Goal: Task Accomplishment & Management: Use online tool/utility

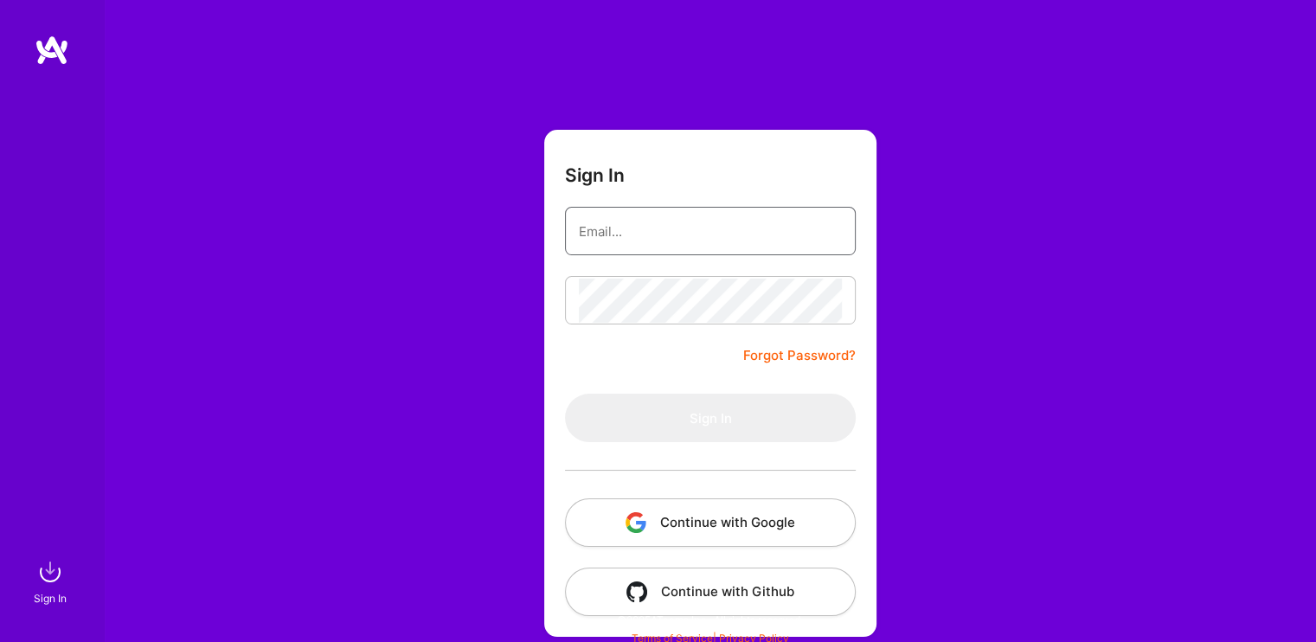
click at [645, 242] on input "email" at bounding box center [710, 231] width 263 height 44
type input "[PERSON_NAME][EMAIL_ADDRESS][DOMAIN_NAME]"
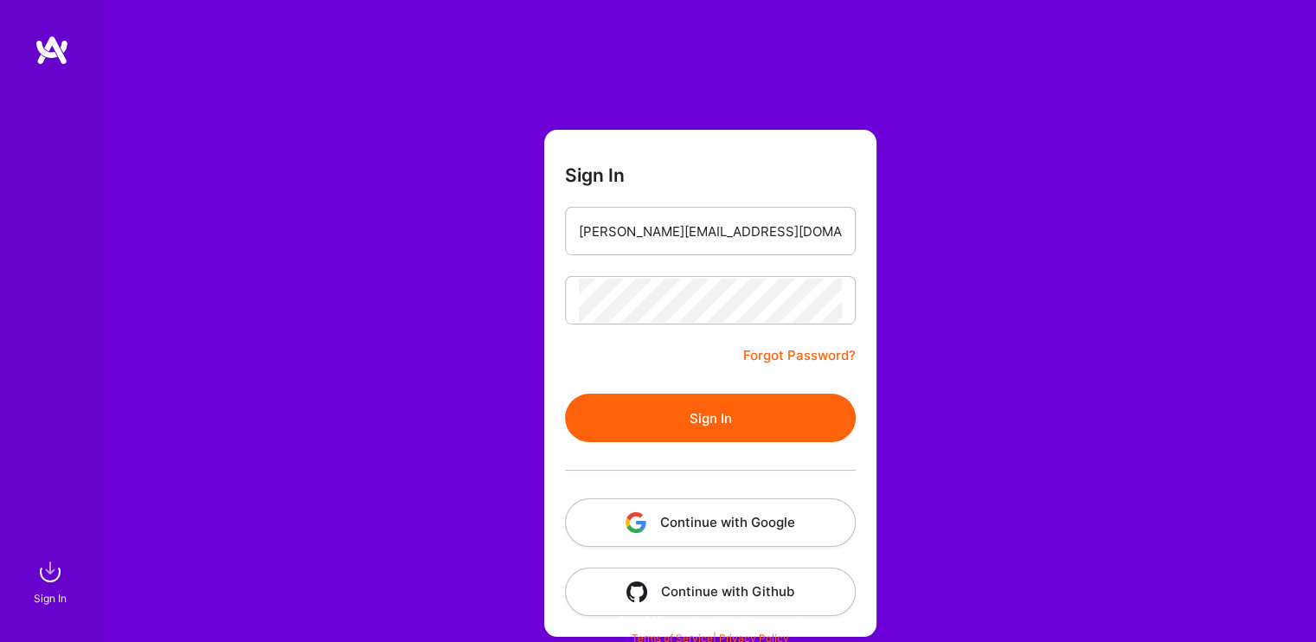
click at [722, 414] on button "Sign In" at bounding box center [710, 418] width 291 height 48
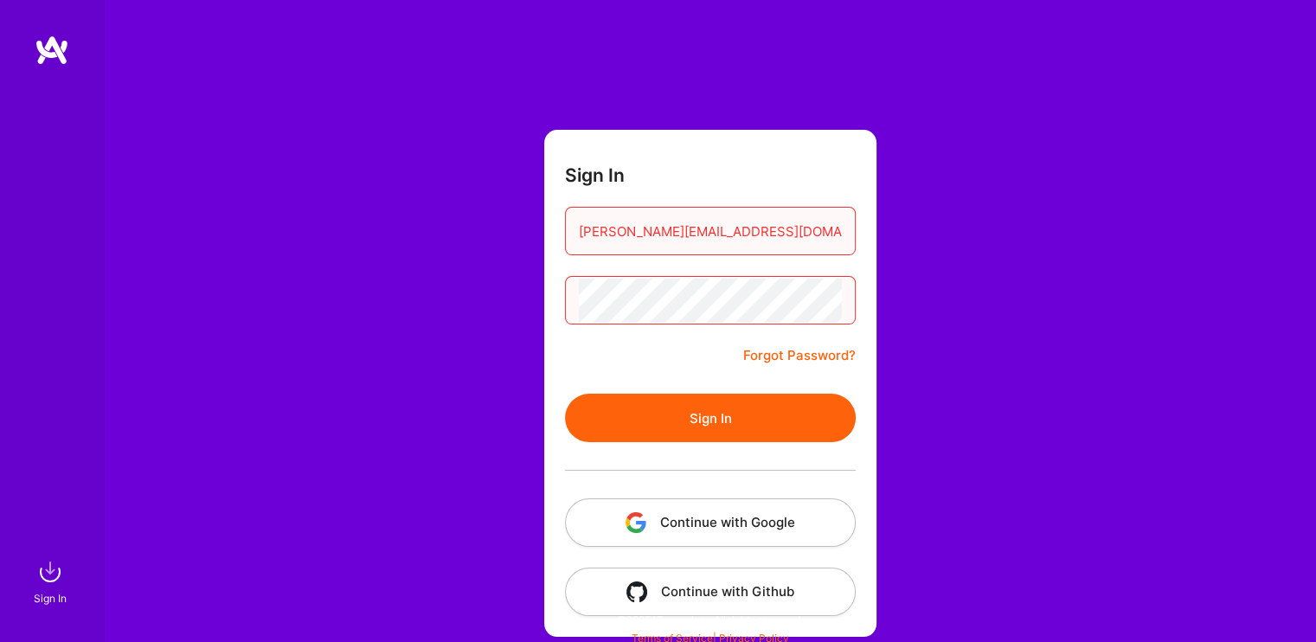
click at [727, 408] on button "Sign In" at bounding box center [710, 418] width 291 height 48
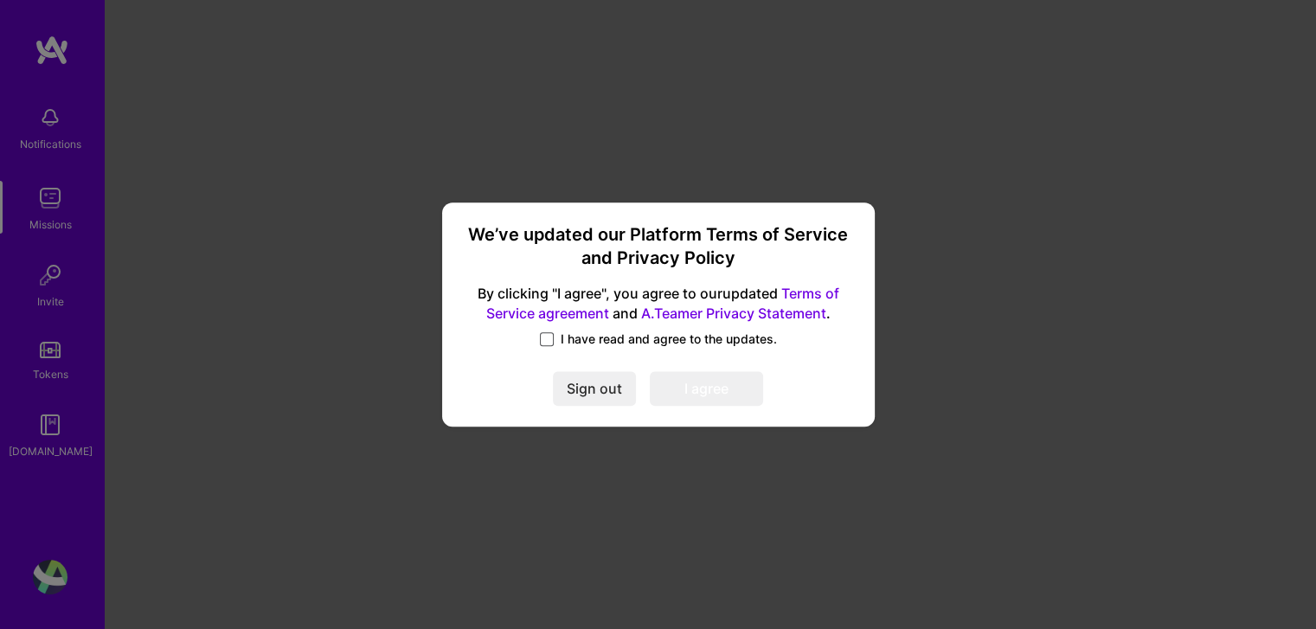
click at [551, 335] on span at bounding box center [547, 339] width 14 height 14
click at [0, 0] on input "I have read and agree to the updates." at bounding box center [0, 0] width 0 height 0
click at [670, 387] on button "I agree" at bounding box center [706, 389] width 113 height 35
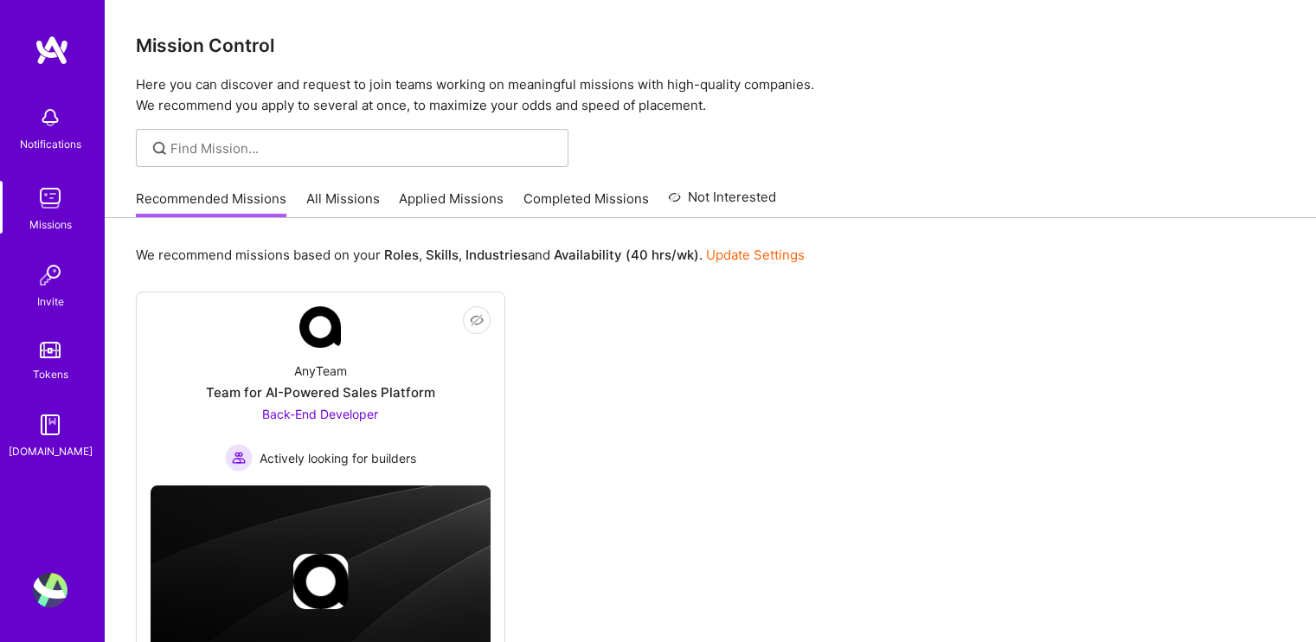
click at [42, 209] on img at bounding box center [50, 198] width 35 height 35
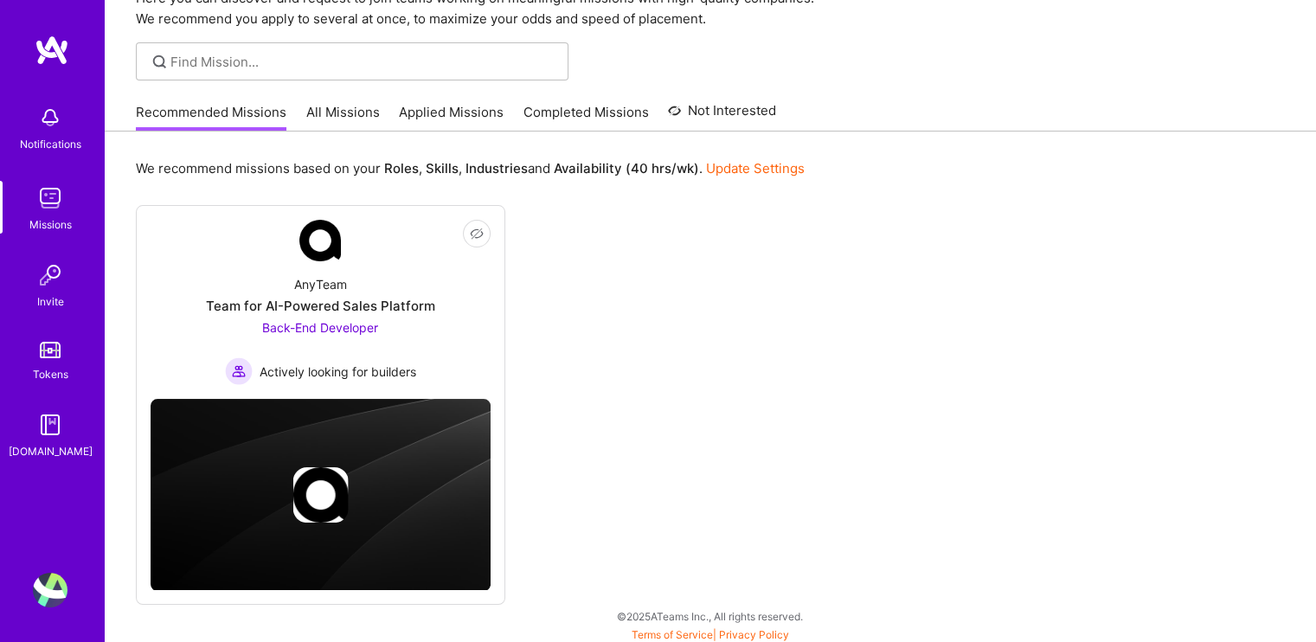
scroll to position [90, 0]
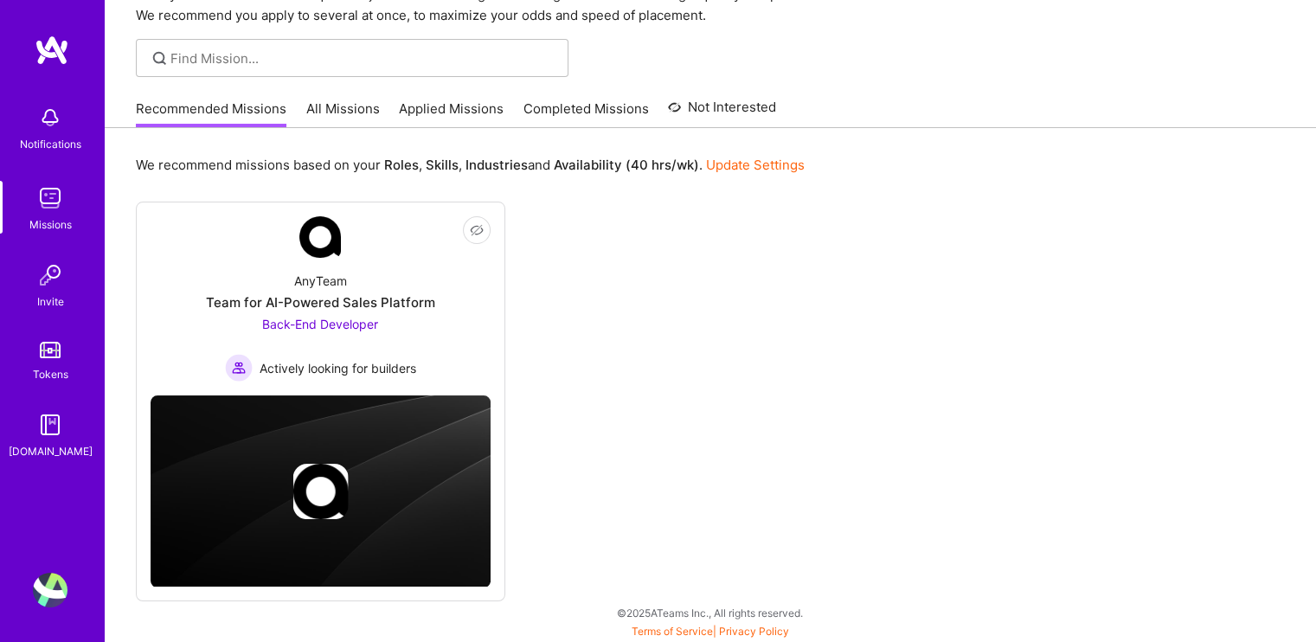
click at [334, 106] on link "All Missions" at bounding box center [343, 114] width 74 height 29
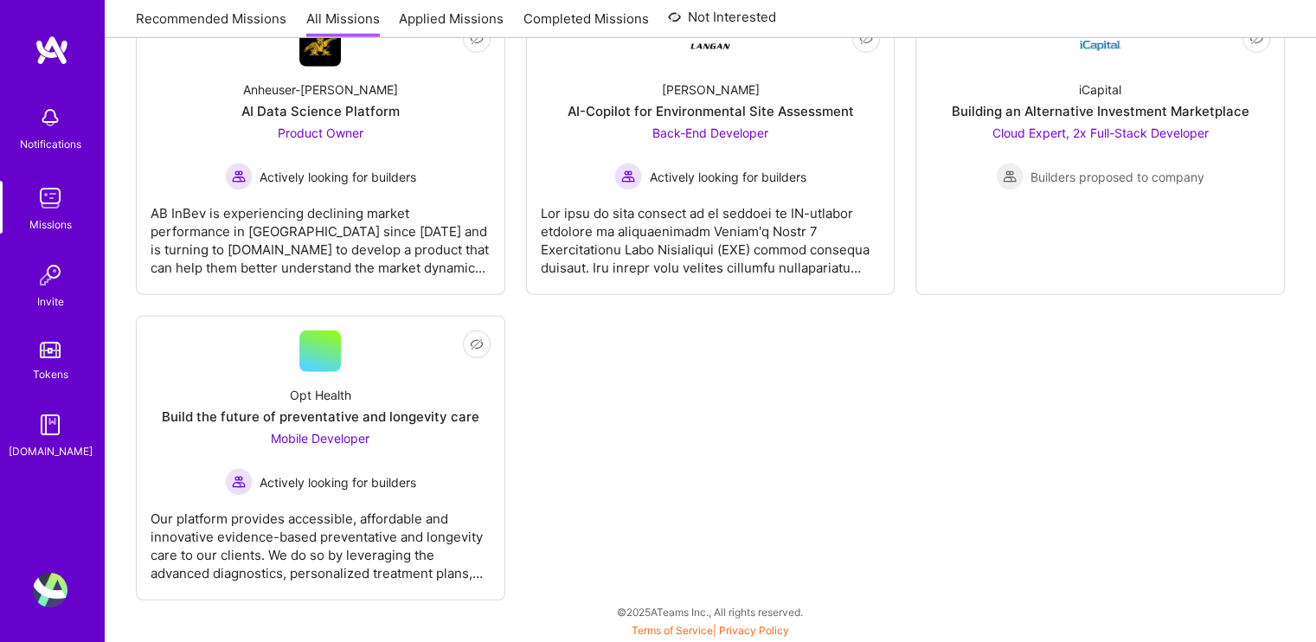
scroll to position [5102, 0]
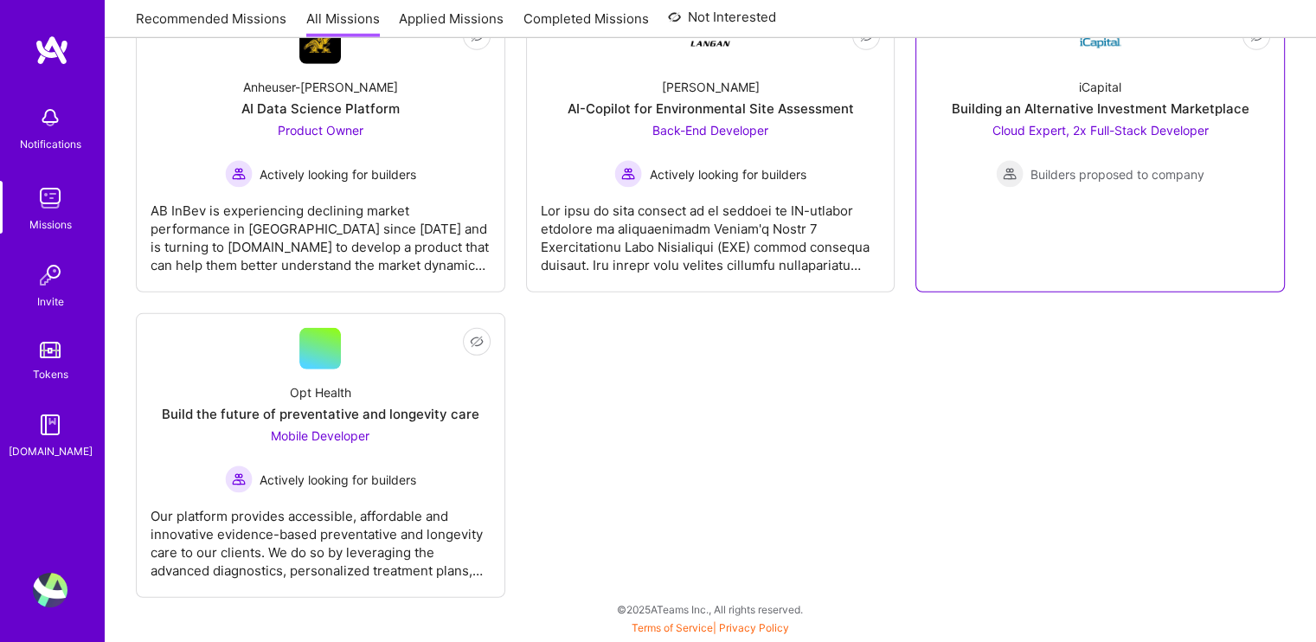
click at [1037, 127] on span "Cloud Expert, 2x Full-Stack Developer" at bounding box center [1101, 130] width 216 height 15
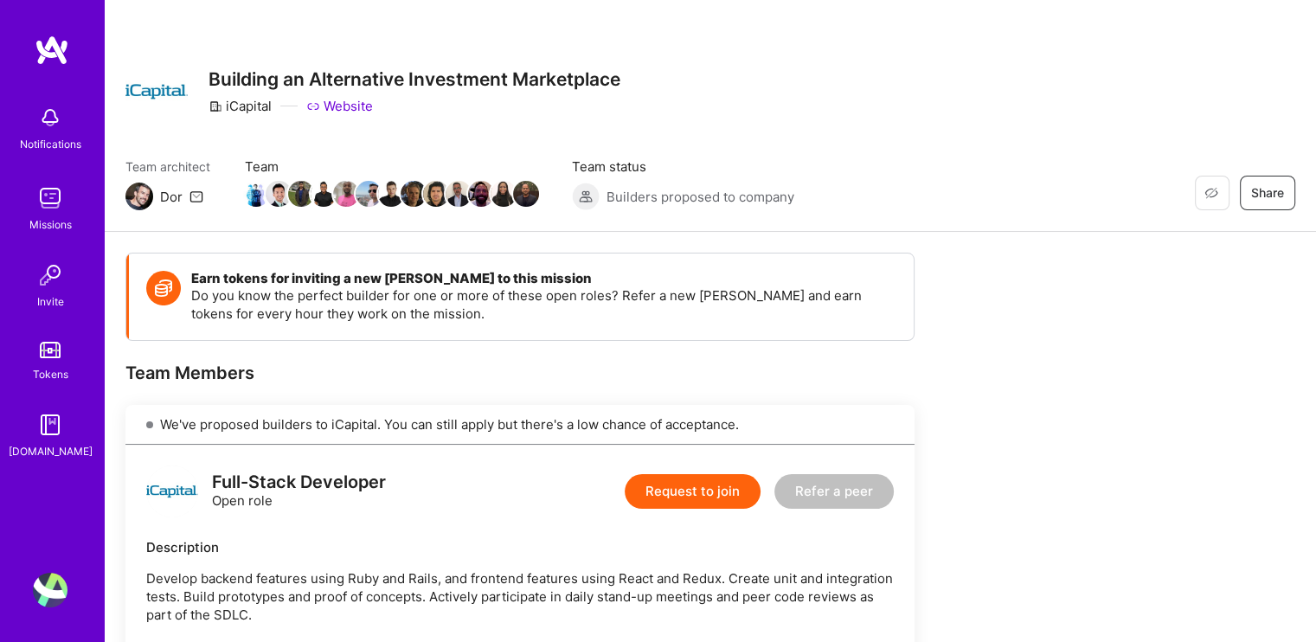
click at [48, 592] on img at bounding box center [50, 590] width 35 height 35
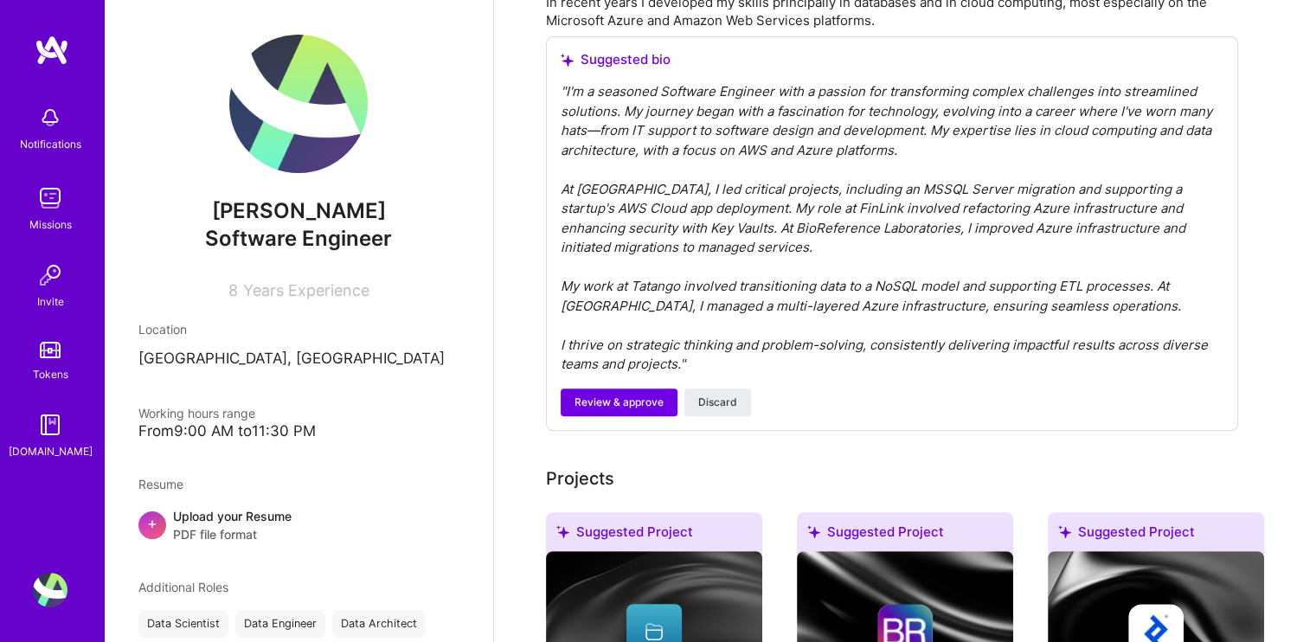
scroll to position [606, 0]
